Goal: Transaction & Acquisition: Purchase product/service

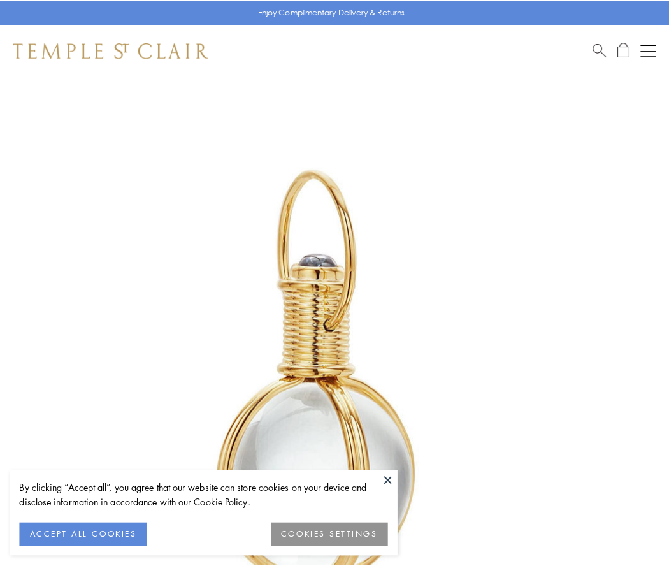
scroll to position [333, 0]
